Goal: Use online tool/utility: Utilize a website feature to perform a specific function

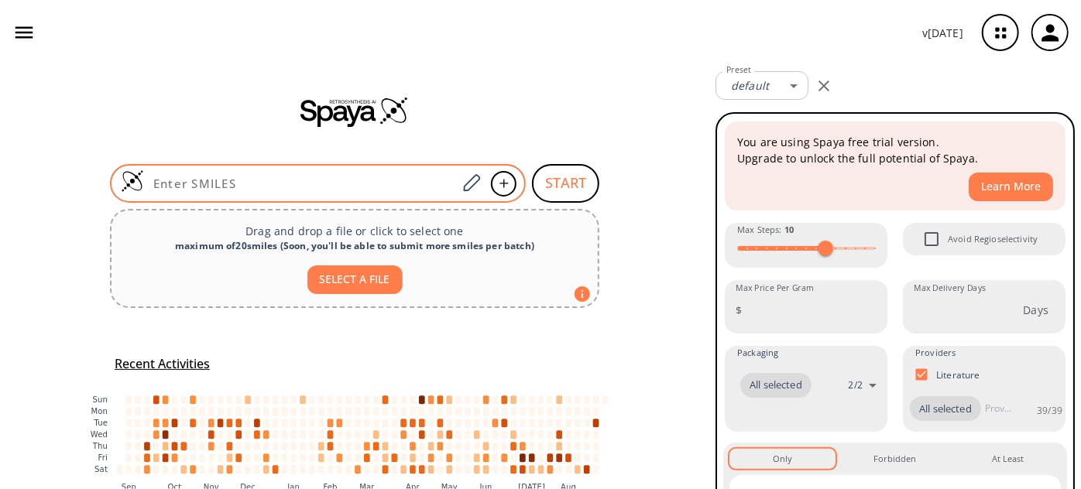
click at [337, 176] on input at bounding box center [300, 183] width 313 height 15
paste input "CNC(C1=CC(OC2=CC=C(C(OC3=CC(F)=C(NC(NC4=CC=C(Cl)C(C(F)(F)F)=C4)=O)C=C3)=C2)NC(N…"
type input "CNC(C1=CC(OC2=CC=C(C(OC3=CC(F)=C(NC(NC4=CC=C(Cl)C(C(F)(F)F)=C4)=O)C=C3)=C2)NC(N…"
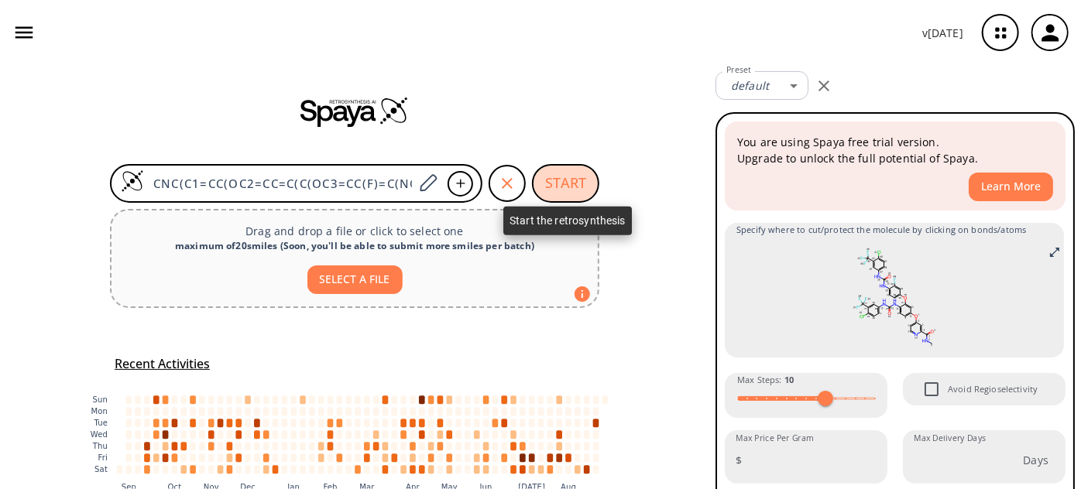
click at [545, 181] on button "START" at bounding box center [565, 183] width 67 height 39
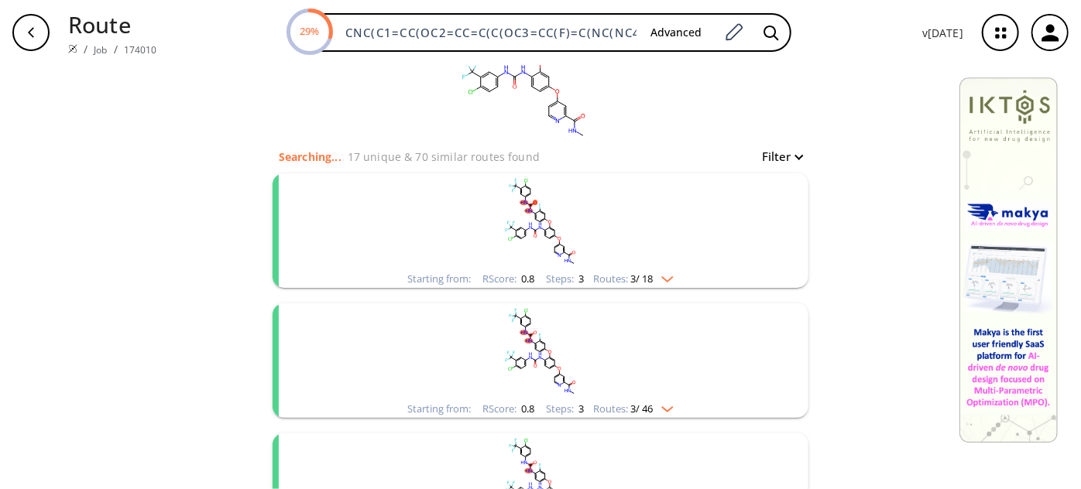
scroll to position [70, 0]
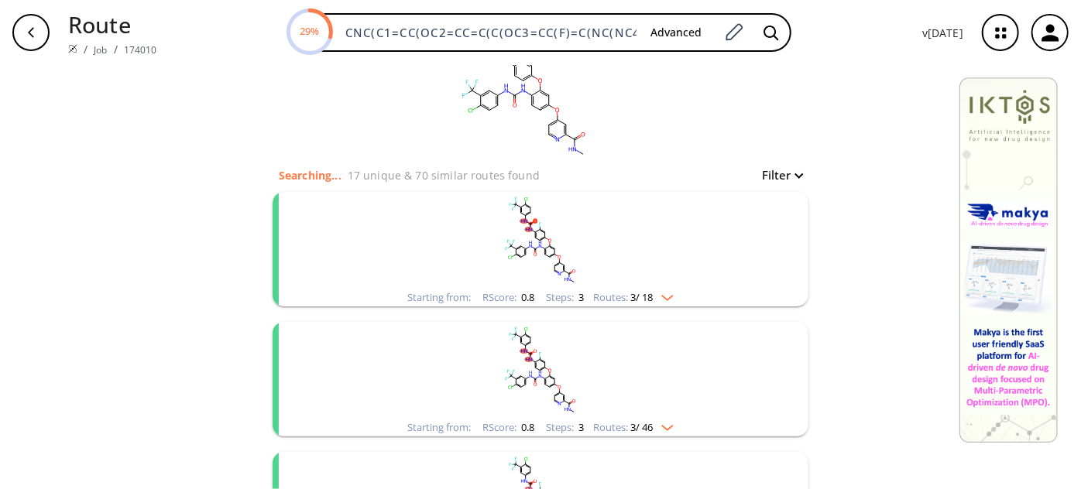
click at [551, 231] on rect "clusters" at bounding box center [540, 240] width 402 height 97
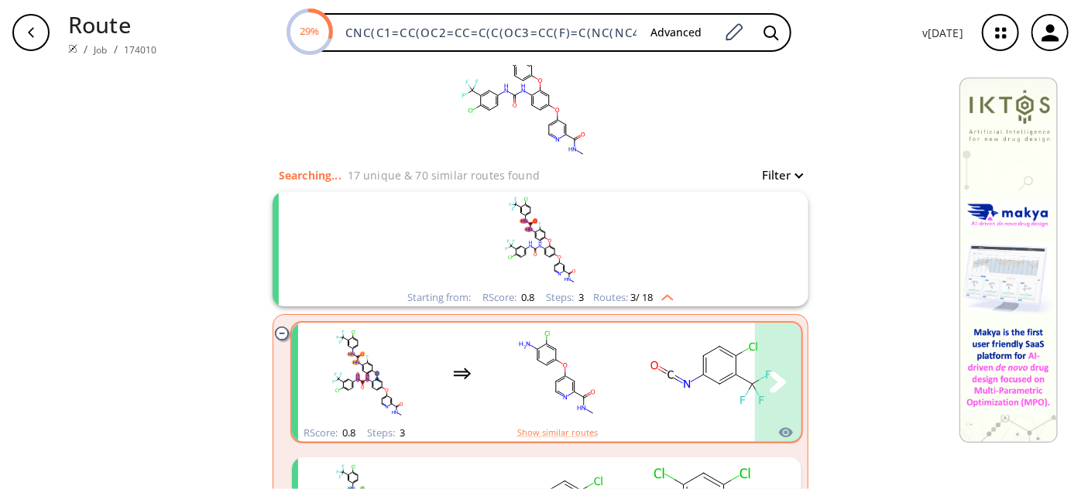
scroll to position [140, 0]
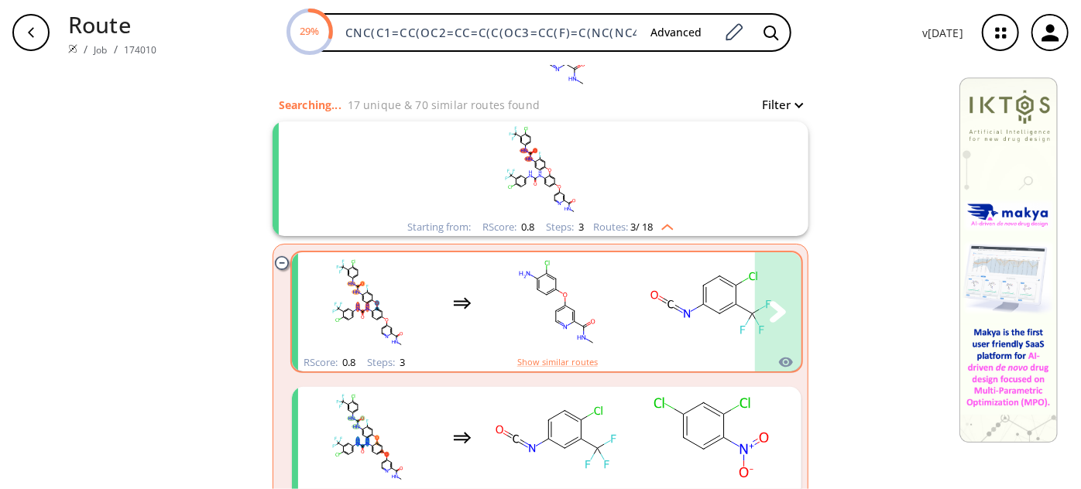
click at [607, 296] on rect "clusters" at bounding box center [556, 303] width 139 height 97
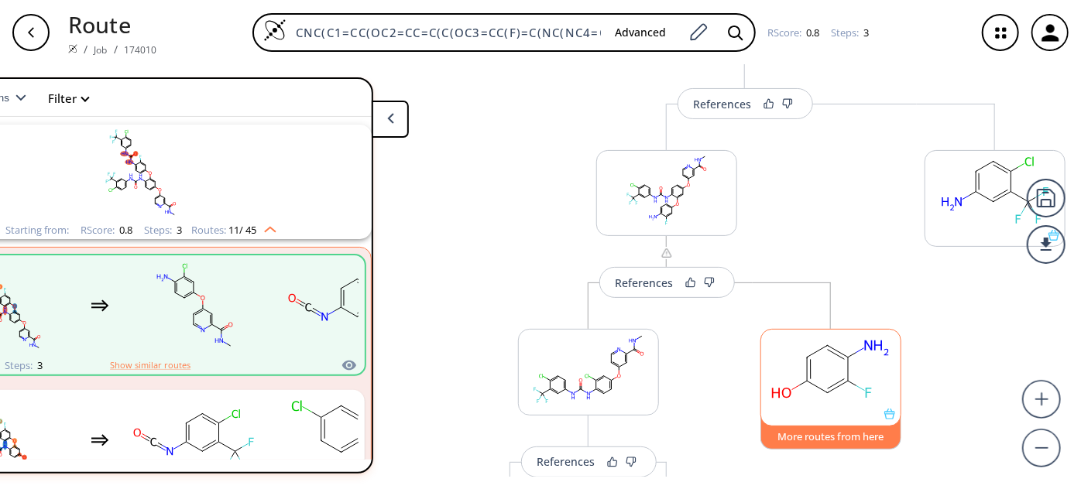
scroll to position [128, 0]
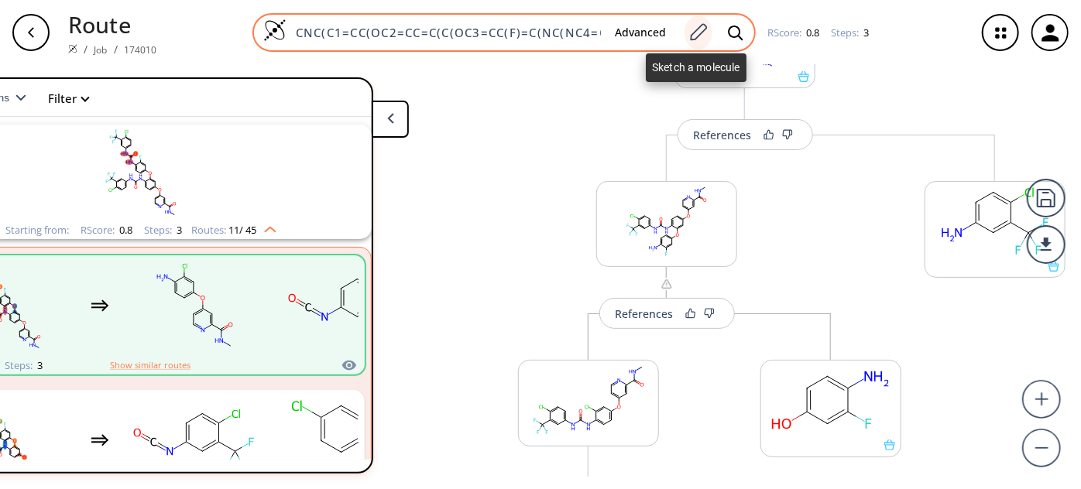
click at [704, 28] on icon at bounding box center [698, 31] width 17 height 17
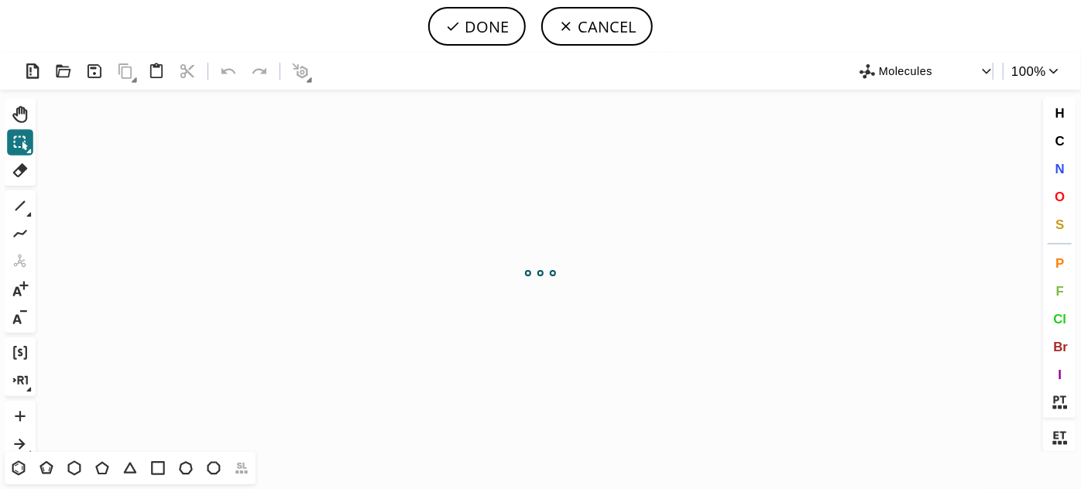
scroll to position [0, 0]
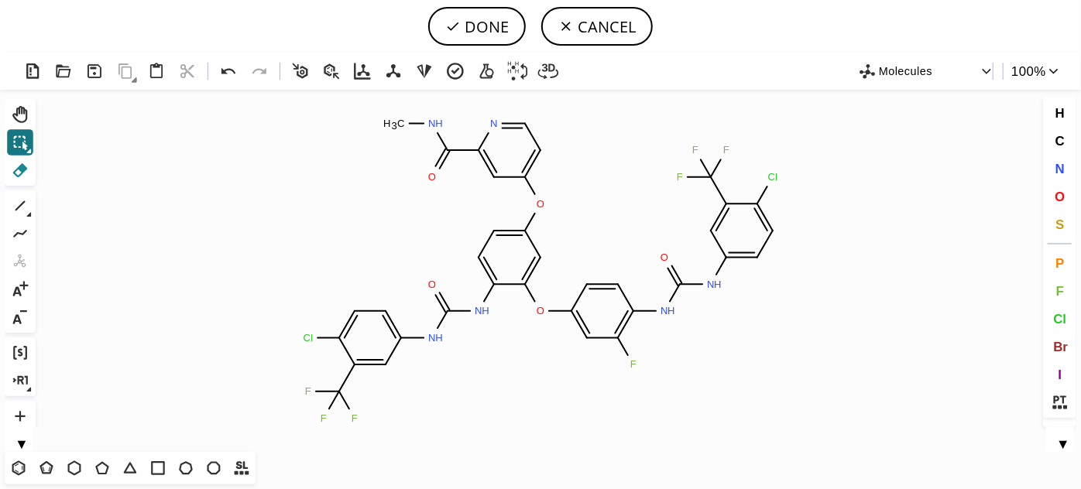
click at [20, 170] on icon at bounding box center [20, 170] width 15 height 14
click at [441, 314] on circle at bounding box center [447, 311] width 20 height 20
click at [439, 332] on tspan "H" at bounding box center [439, 338] width 8 height 12
drag, startPoint x: 427, startPoint y: 288, endPoint x: 351, endPoint y: 336, distance: 90.4
click at [427, 286] on tspan "2" at bounding box center [424, 287] width 5 height 12
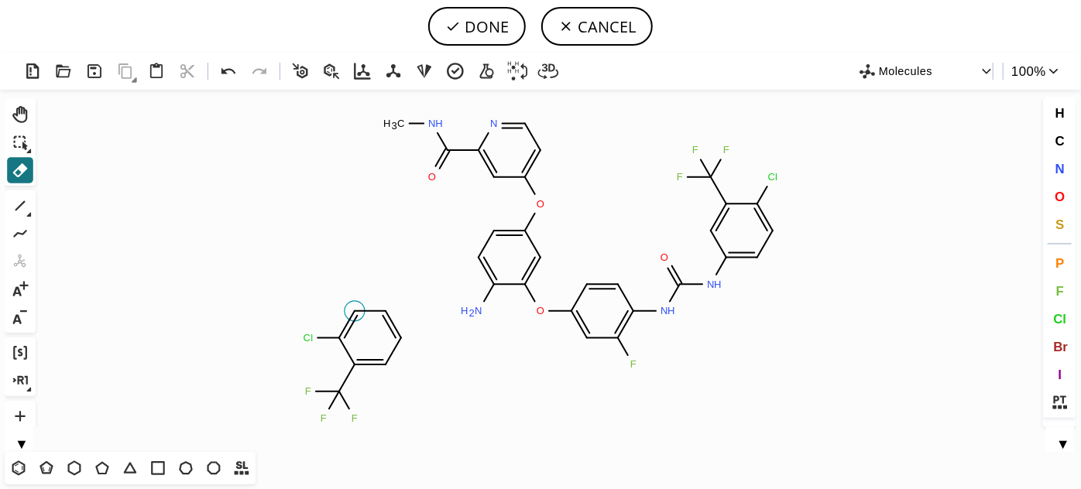
click at [351, 305] on circle at bounding box center [354, 311] width 20 height 20
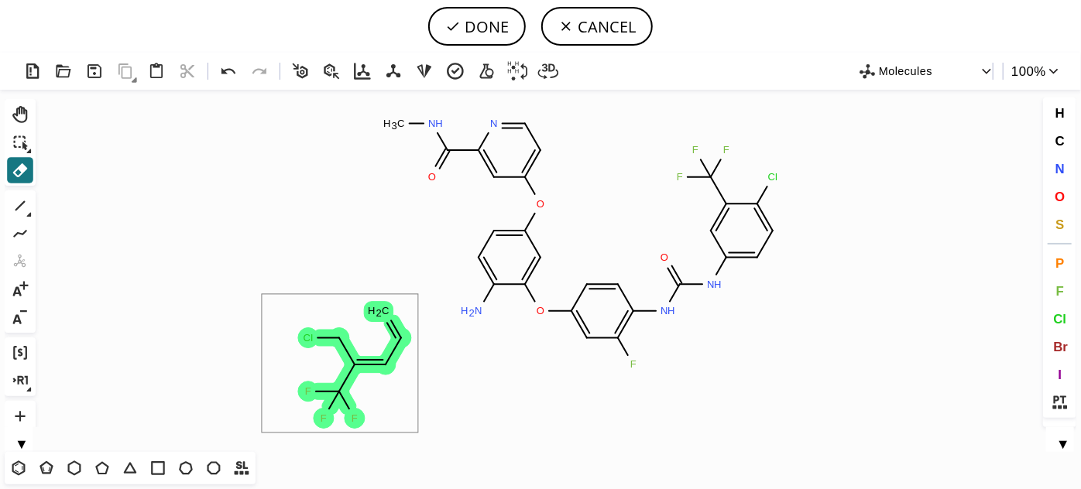
drag, startPoint x: 262, startPoint y: 294, endPoint x: 418, endPoint y: 433, distance: 208.9
click at [418, 433] on icon "Created with [PERSON_NAME] 2.3.0 N H 2 C H 3 N H O O F N H N H Cl F F F O N O C…" at bounding box center [540, 271] width 997 height 362
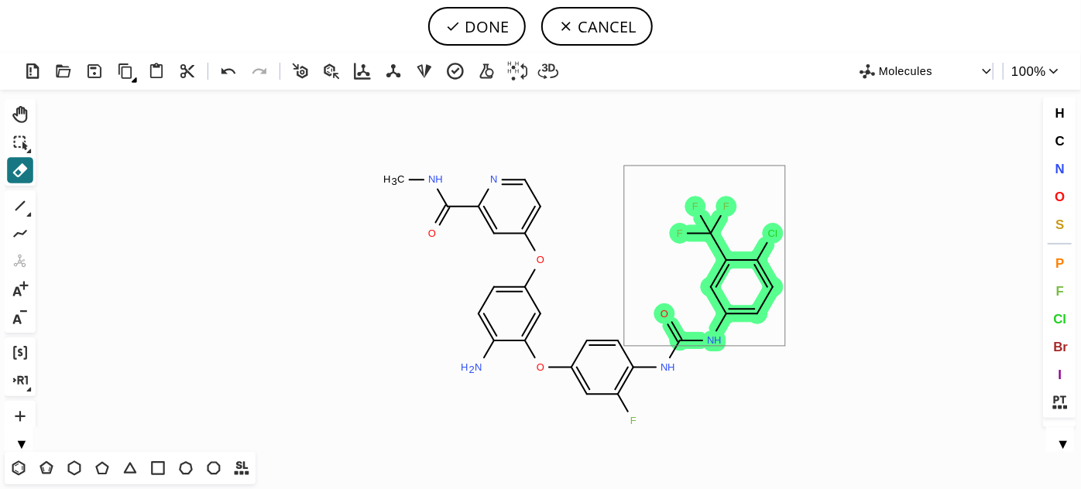
drag, startPoint x: 624, startPoint y: 166, endPoint x: 785, endPoint y: 346, distance: 241.7
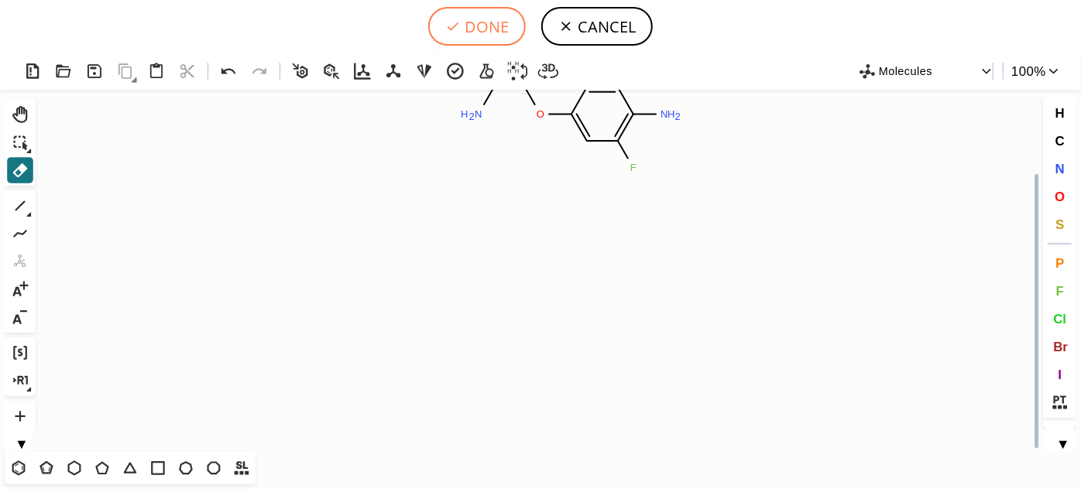
click at [496, 28] on button "DONE" at bounding box center [477, 26] width 98 height 39
type input "CNC(=O)C1N=CC=C(OC2C=C(OC3C=CC(N)=C(F)C=3)C(N)=CC=2)C=1"
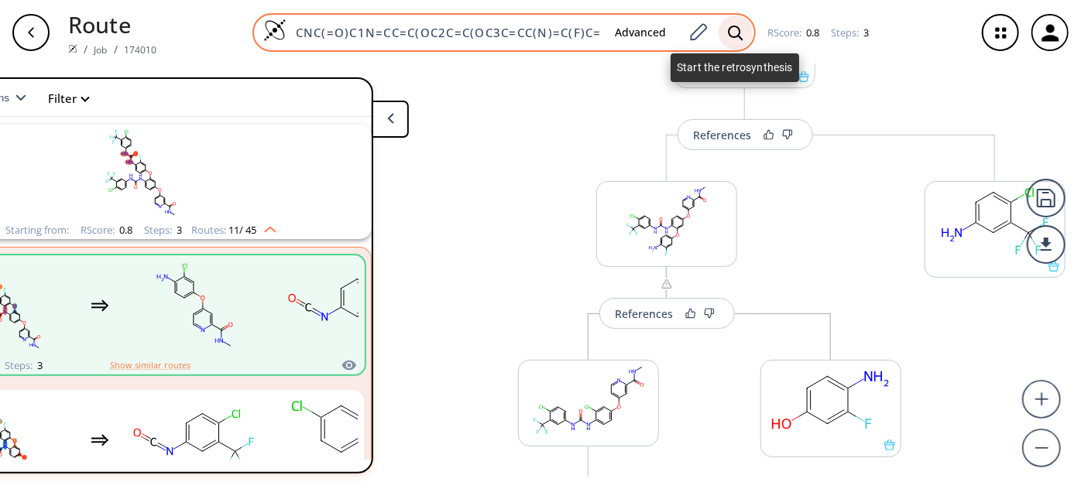
click at [728, 26] on icon at bounding box center [735, 33] width 15 height 16
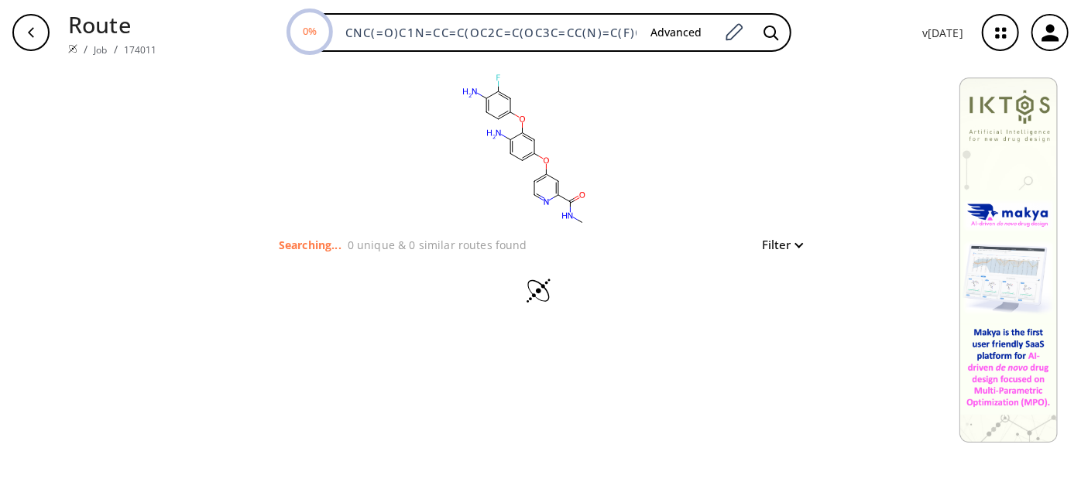
click at [625, 453] on div "clear Searching... 0 unique & 0 similar routes found Filter" at bounding box center [540, 277] width 1081 height 424
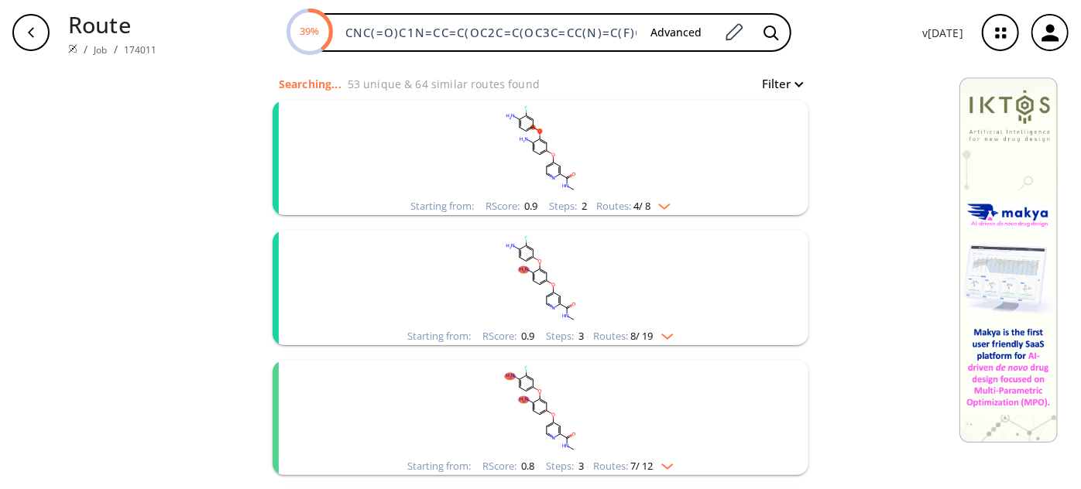
scroll to position [140, 0]
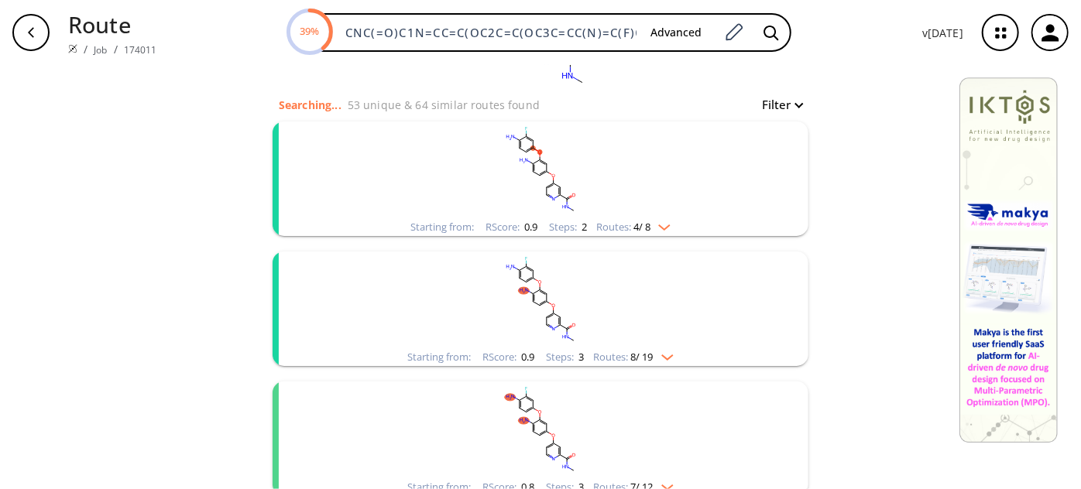
click at [571, 182] on rect "clusters" at bounding box center [540, 170] width 402 height 97
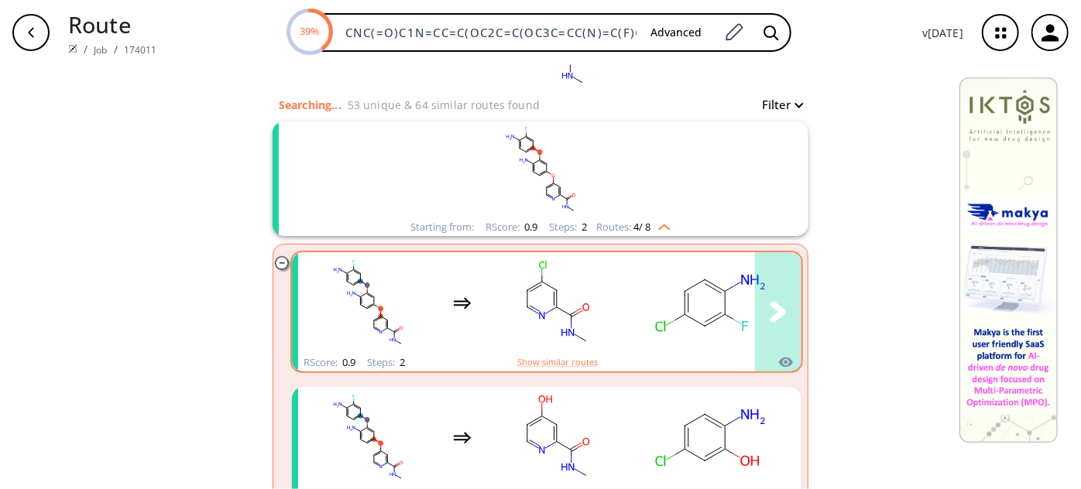
click at [678, 308] on ellipse "clusters" at bounding box center [685, 315] width 14 height 14
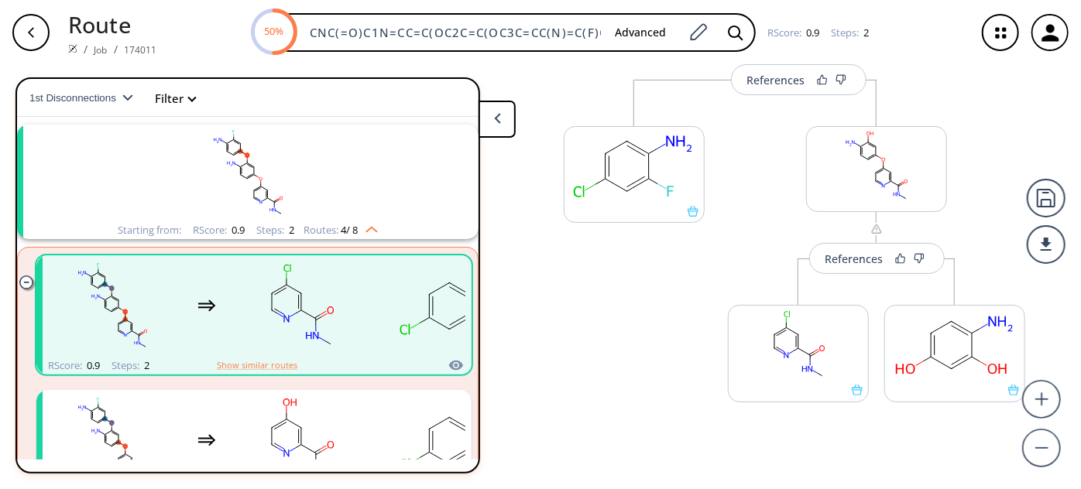
scroll to position [188, 0]
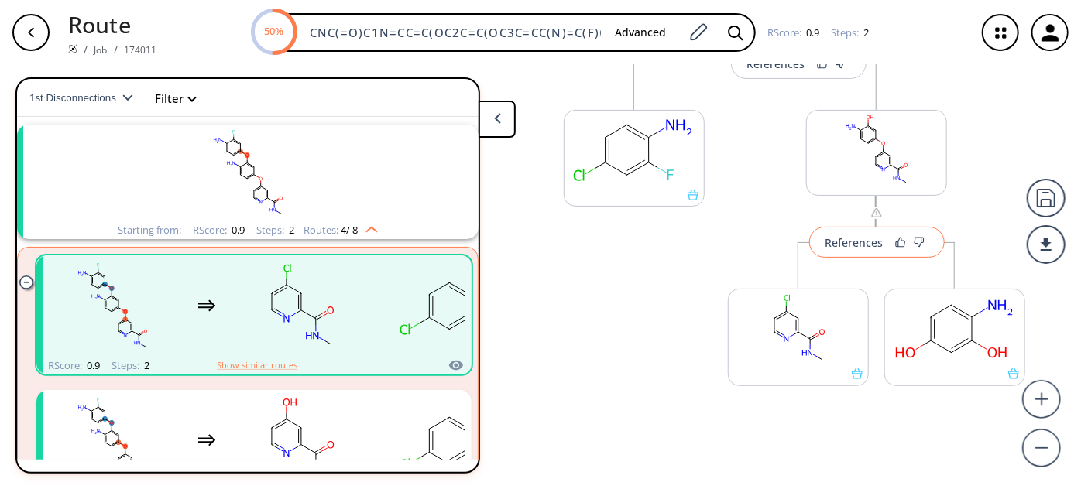
click at [831, 245] on div "References" at bounding box center [854, 243] width 58 height 10
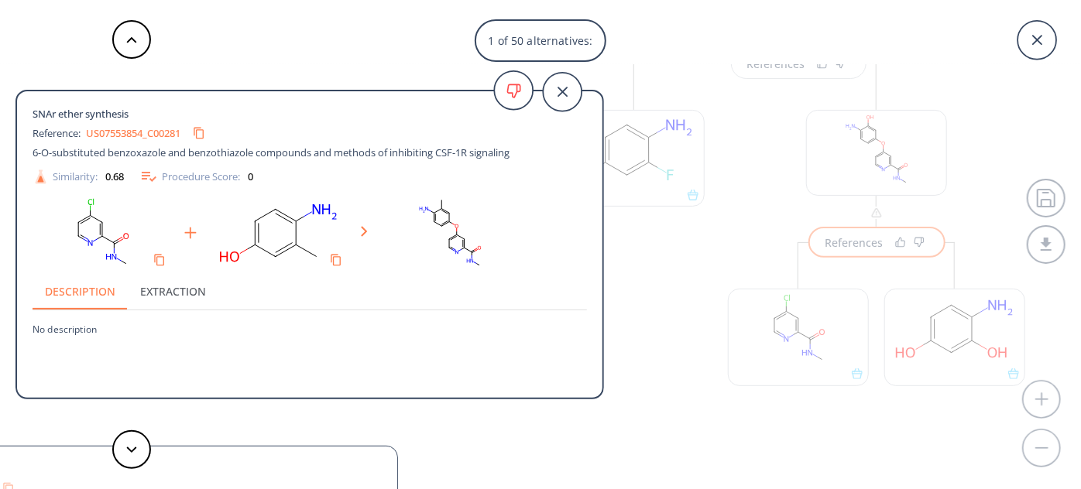
click at [152, 135] on link "US07553854_C00281" at bounding box center [133, 133] width 94 height 10
click at [122, 450] on button at bounding box center [131, 449] width 39 height 39
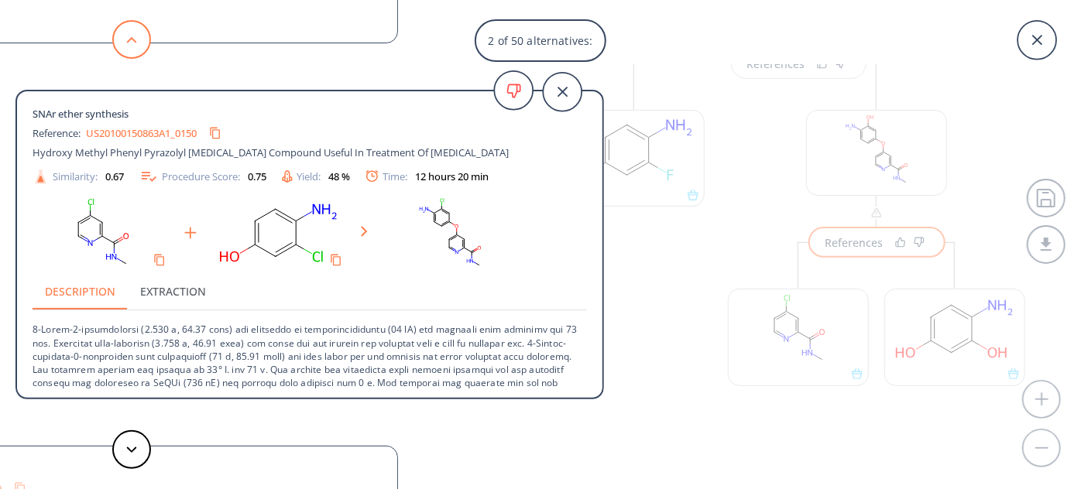
click at [146, 26] on button at bounding box center [131, 39] width 39 height 39
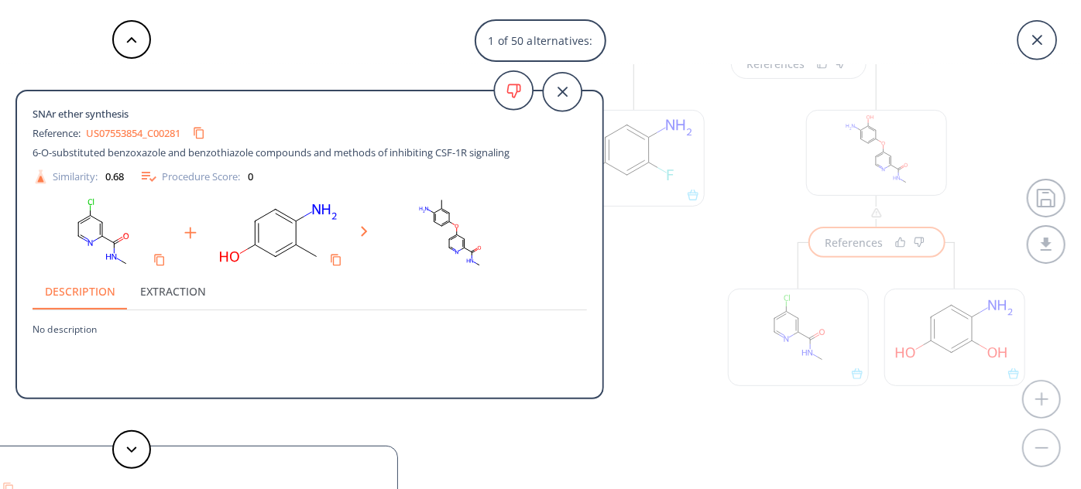
click at [672, 259] on div "1 of 50 alternatives: SNAr ether synthesis Reference: US07553854_C00281 6-O-sub…" at bounding box center [540, 244] width 1081 height 489
